Goal: Contribute content: Add original content to the website for others to see

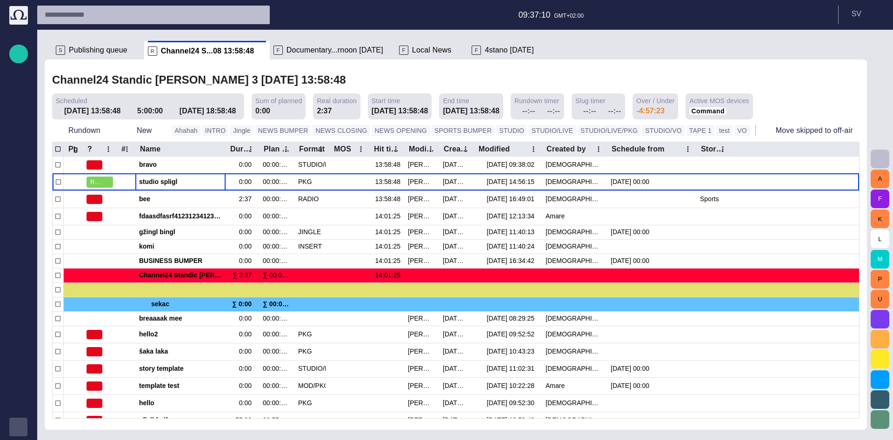
click at [19, 435] on div "button" at bounding box center [18, 427] width 19 height 19
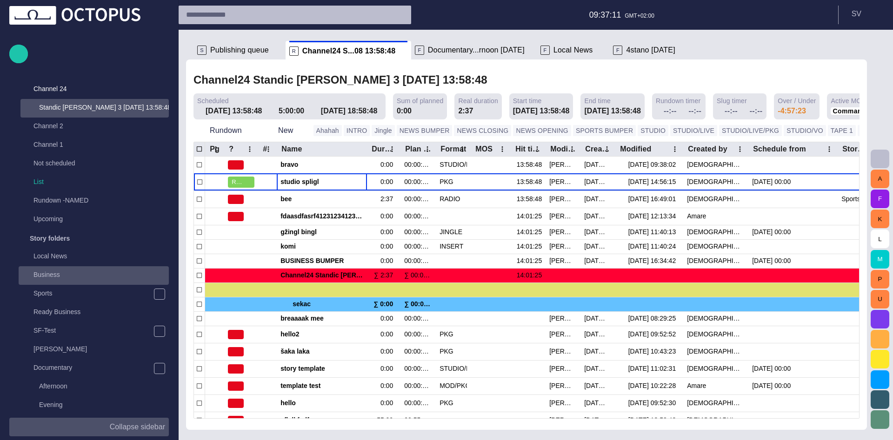
scroll to position [425, 0]
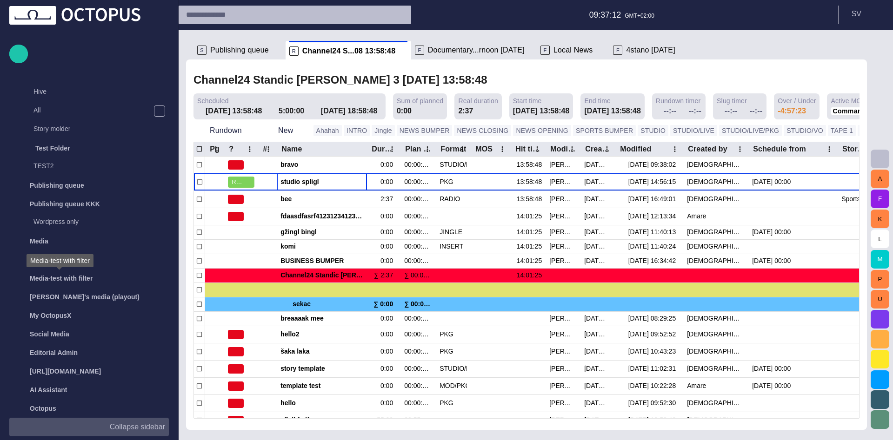
click at [91, 264] on div "Media-test with filter" at bounding box center [60, 260] width 67 height 13
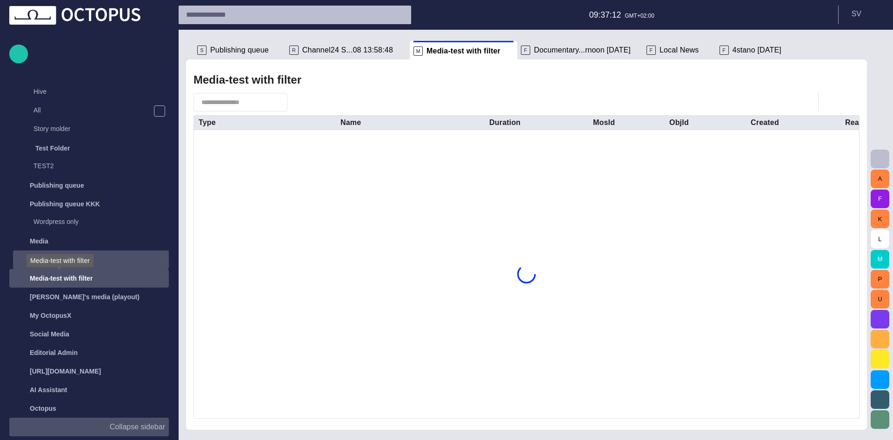
click at [100, 262] on div "Administration" at bounding box center [82, 260] width 135 height 15
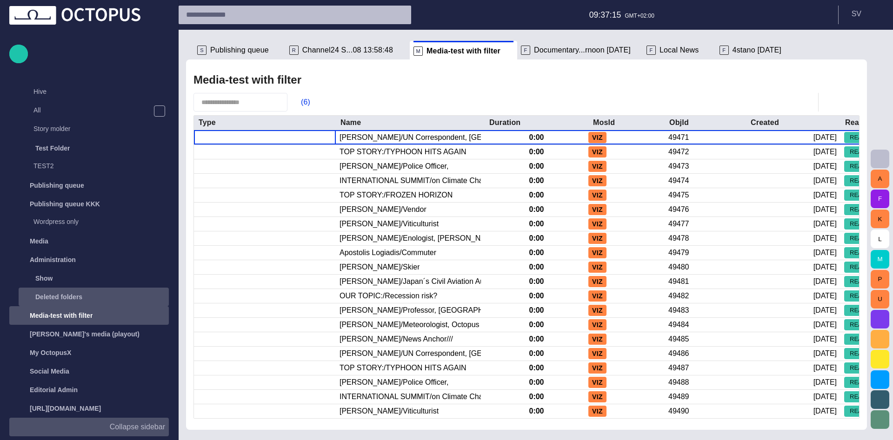
click at [97, 294] on div "Deleted folders" at bounding box center [85, 297] width 130 height 15
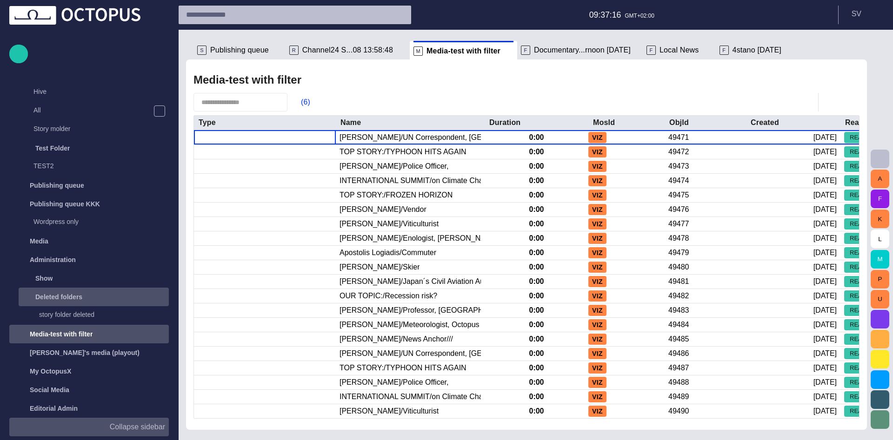
click at [96, 297] on div "Deleted folders" at bounding box center [85, 297] width 130 height 15
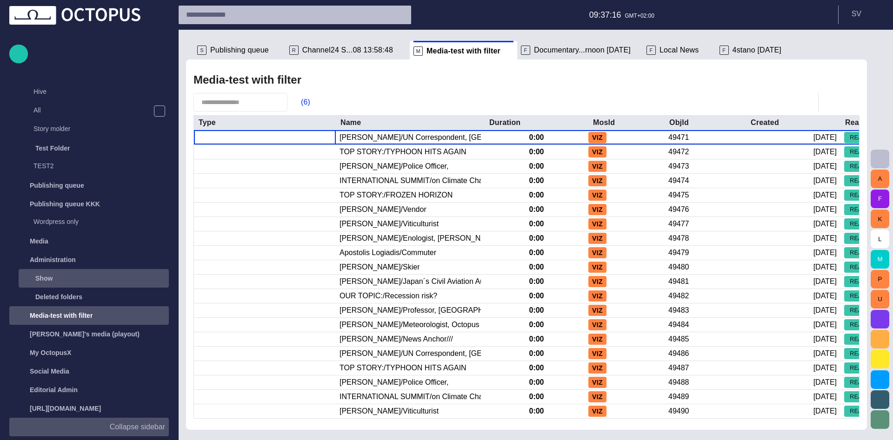
click at [99, 277] on div "Show" at bounding box center [85, 278] width 130 height 15
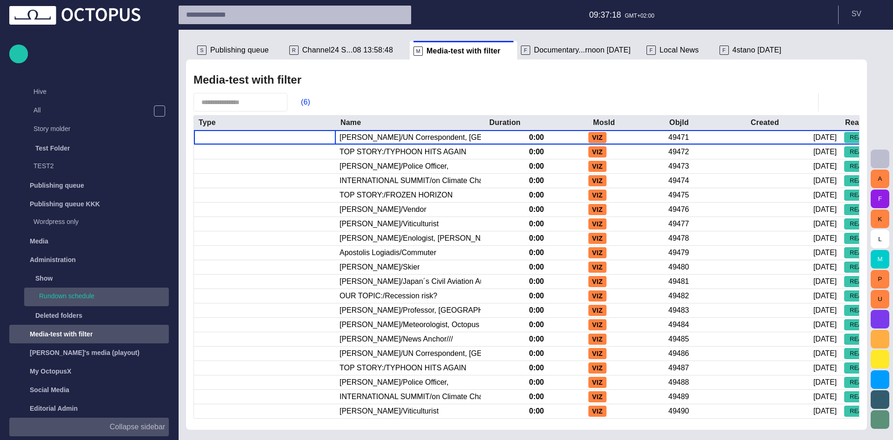
click at [92, 296] on p "Rundown schedule" at bounding box center [104, 296] width 130 height 9
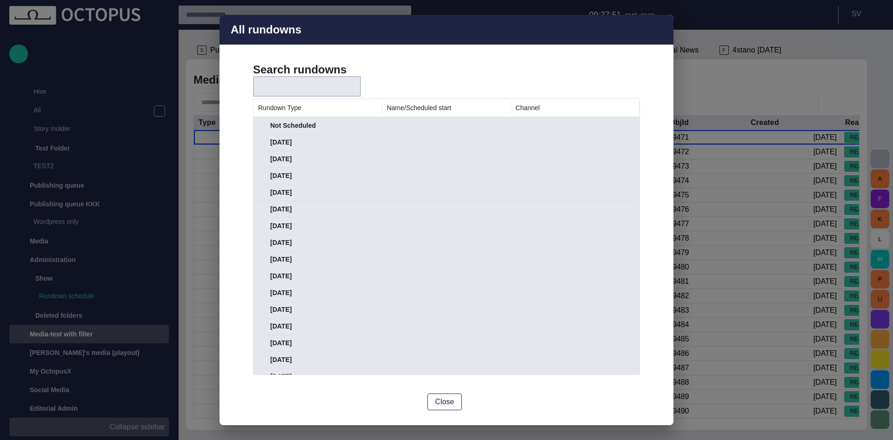
click at [660, 29] on span "button" at bounding box center [660, 29] width 11 height 11
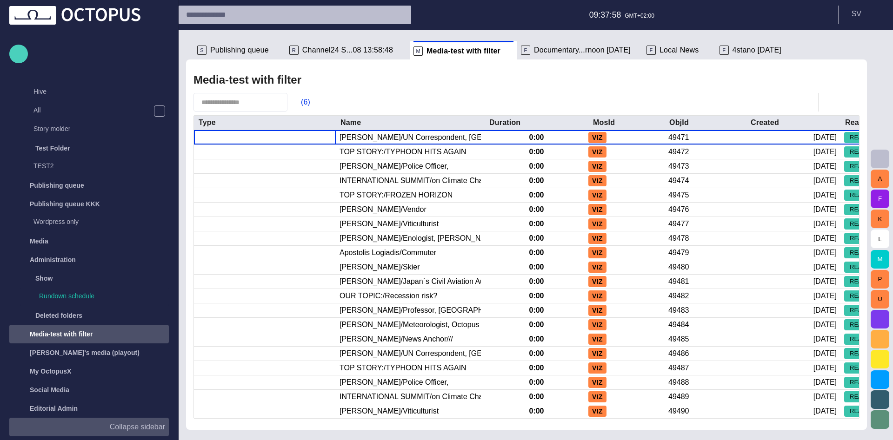
click at [20, 57] on span "button" at bounding box center [18, 54] width 11 height 12
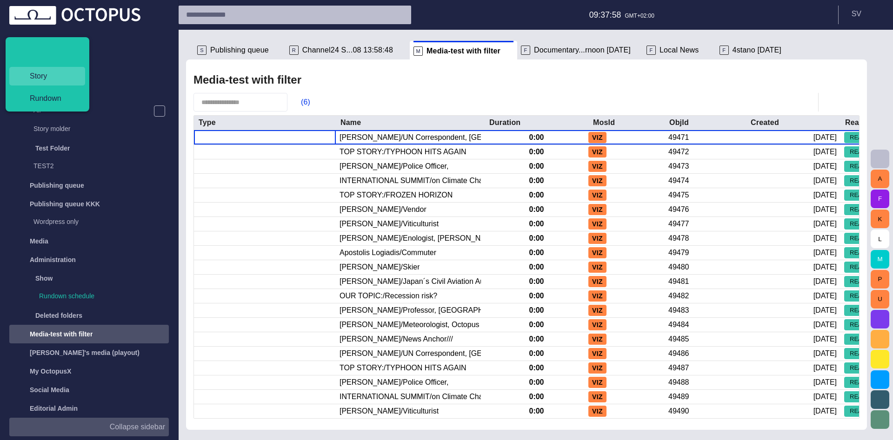
click at [29, 74] on span "Story" at bounding box center [50, 76] width 57 height 11
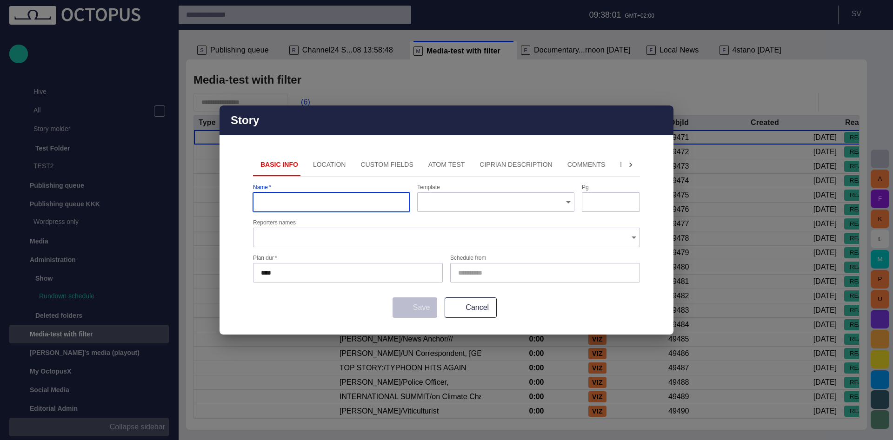
click at [321, 166] on button "Location" at bounding box center [330, 165] width 48 height 22
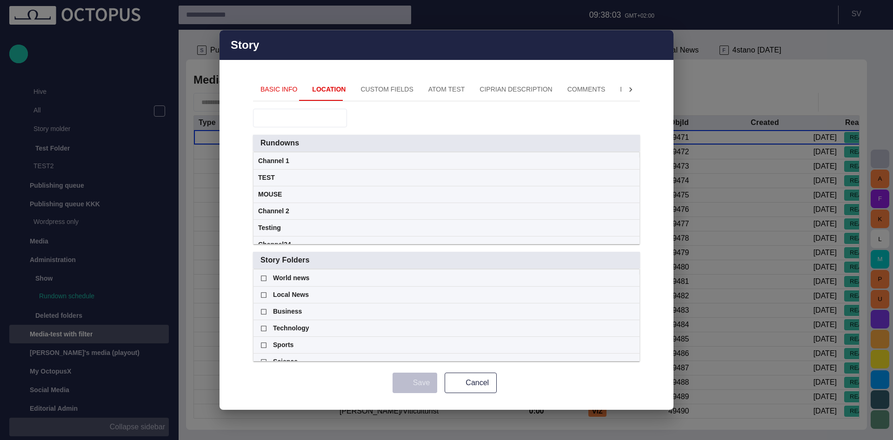
click at [275, 147] on span "Rundowns" at bounding box center [279, 143] width 39 height 9
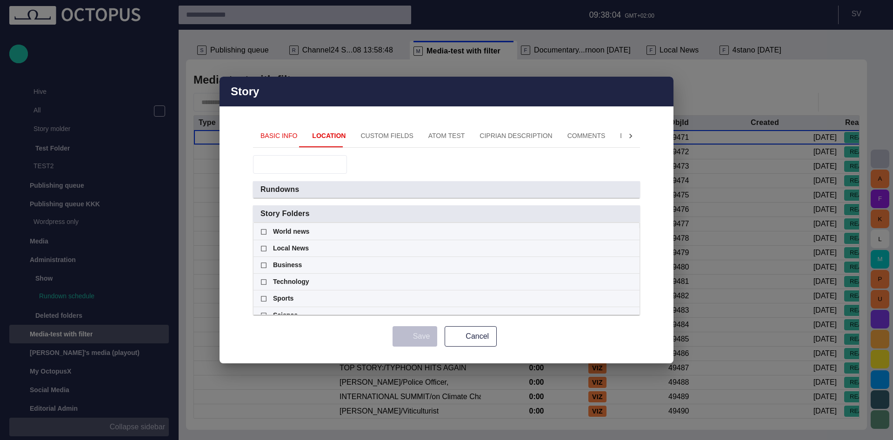
click at [284, 191] on span "Rundowns" at bounding box center [279, 189] width 39 height 9
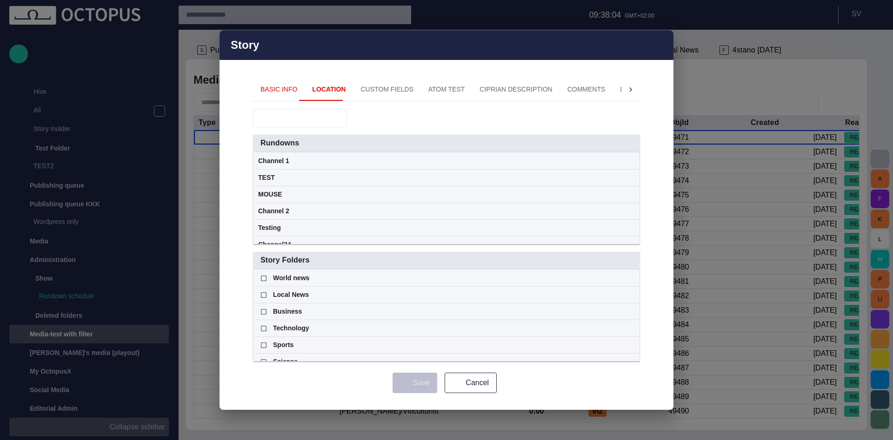
click at [287, 148] on span "Story Folders" at bounding box center [279, 143] width 39 height 9
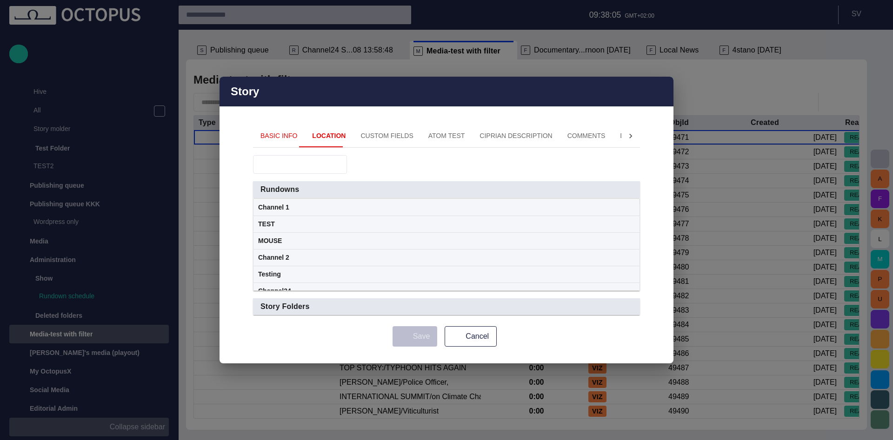
click at [288, 194] on span "Story Folders" at bounding box center [279, 189] width 39 height 9
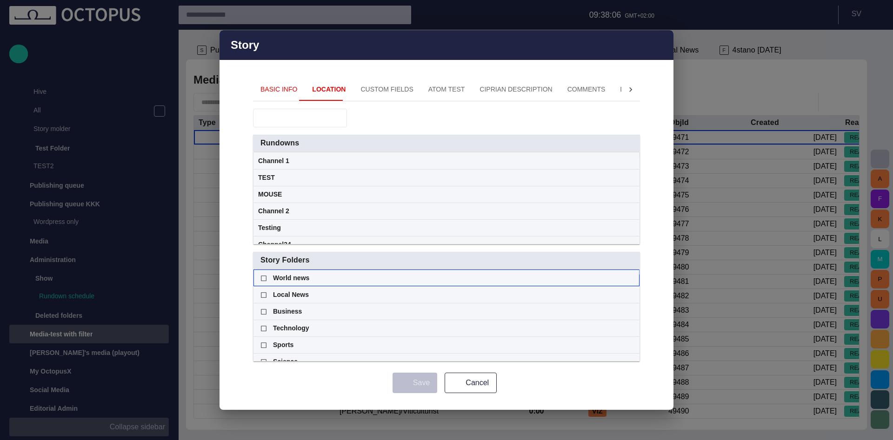
click at [295, 281] on span "World news" at bounding box center [291, 278] width 36 height 16
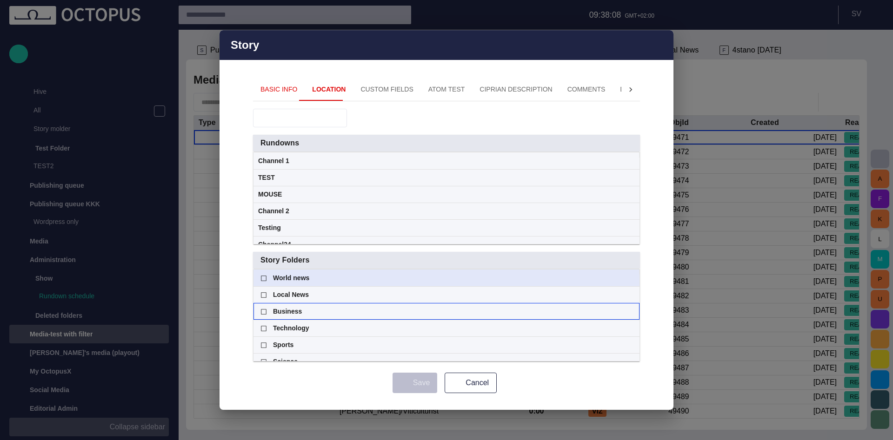
click at [297, 309] on span "Business" at bounding box center [287, 312] width 29 height 16
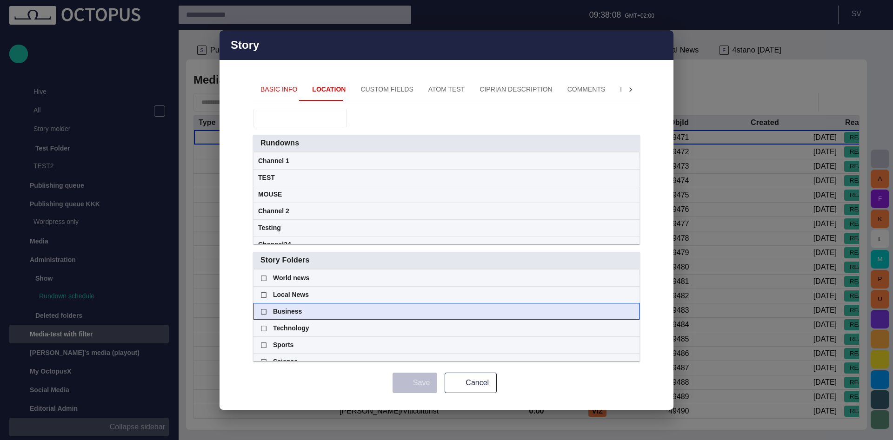
click at [297, 309] on span "Business" at bounding box center [287, 312] width 29 height 16
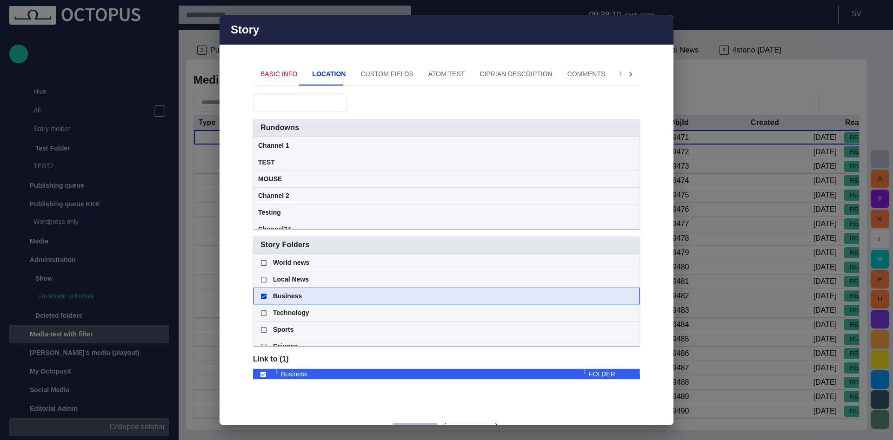
click at [406, 291] on div "Business" at bounding box center [446, 296] width 377 height 16
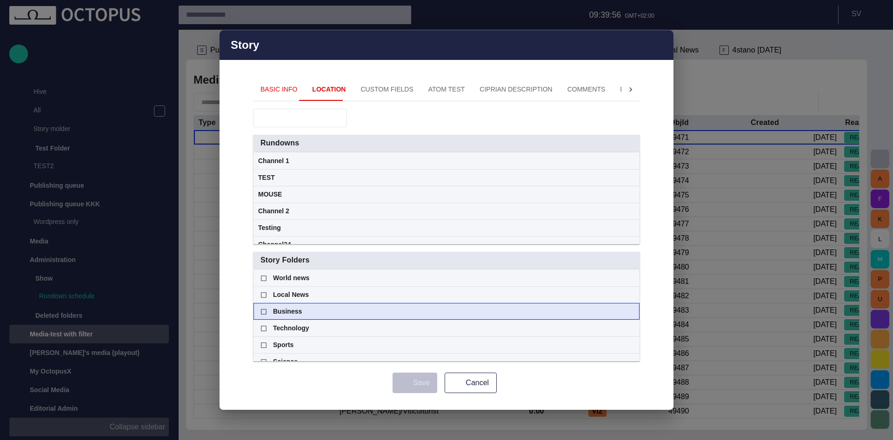
click at [380, 315] on div "Business" at bounding box center [446, 312] width 377 height 16
click at [393, 311] on div "Business" at bounding box center [446, 312] width 377 height 16
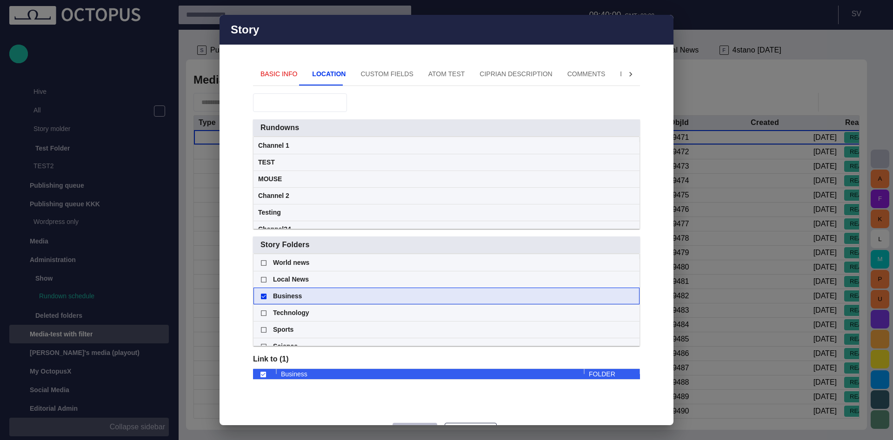
click at [542, 294] on div "Business" at bounding box center [446, 296] width 377 height 16
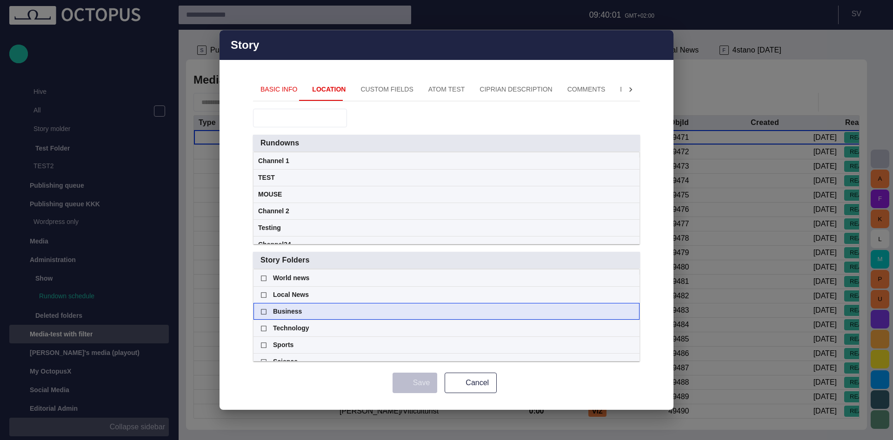
click at [629, 310] on span at bounding box center [630, 311] width 7 height 7
click at [231, 273] on div "Basic Info Location Custom Fields ATOM Test Ciprian description Comments Descri…" at bounding box center [447, 245] width 454 height 332
click at [156, 175] on div "Story Basic Info Location Custom Fields ATOM Test Ciprian description Comments …" at bounding box center [446, 220] width 893 height 440
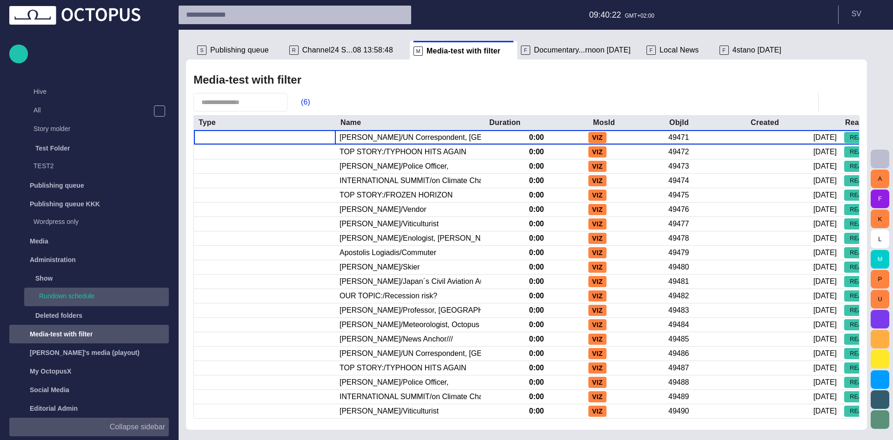
click at [89, 294] on p "Rundown schedule" at bounding box center [104, 296] width 130 height 9
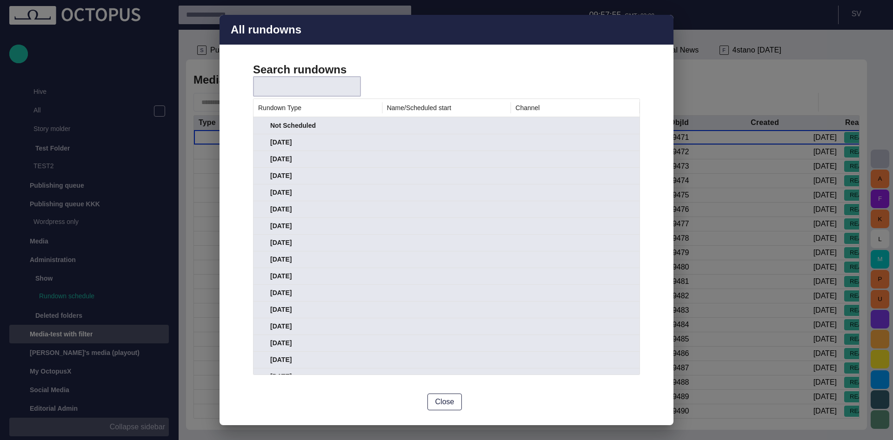
click at [664, 27] on span "button" at bounding box center [660, 29] width 11 height 11
